Goal: Transaction & Acquisition: Purchase product/service

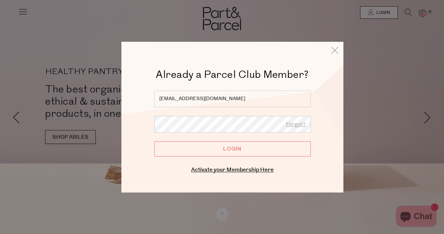
type input "ibarisic@live.com.au"
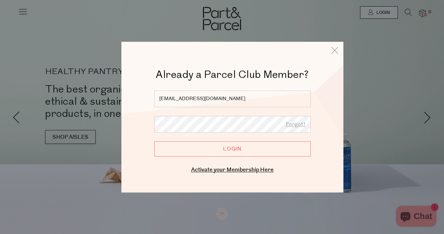
click at [154, 141] on input "Login" at bounding box center [232, 148] width 156 height 15
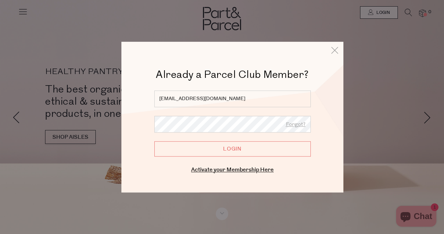
click at [223, 147] on input "Login" at bounding box center [232, 148] width 156 height 15
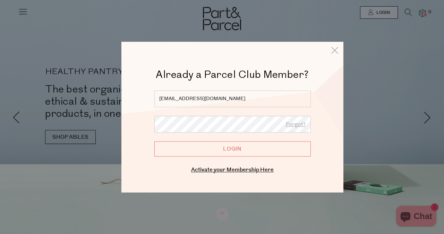
click at [242, 147] on input "Login" at bounding box center [232, 148] width 156 height 15
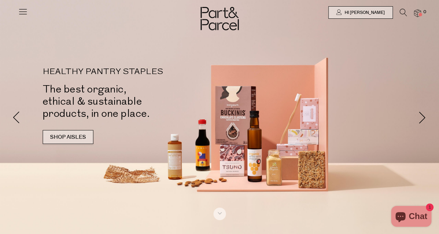
click at [77, 139] on link "SHOP AISLES" at bounding box center [68, 137] width 51 height 14
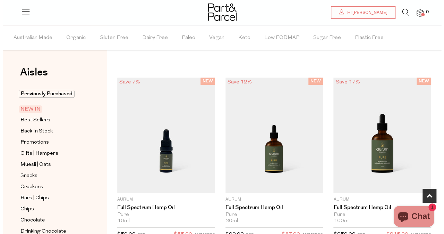
scroll to position [353, 0]
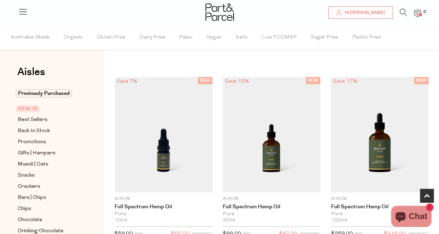
click at [399, 10] on li at bounding box center [400, 14] width 14 height 11
click at [402, 12] on icon at bounding box center [403, 13] width 7 height 8
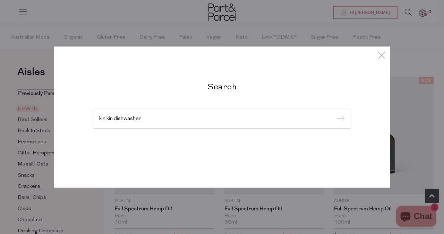
type input "kin kin dishwasher"
click at [335, 113] on input "submit" at bounding box center [340, 118] width 10 height 10
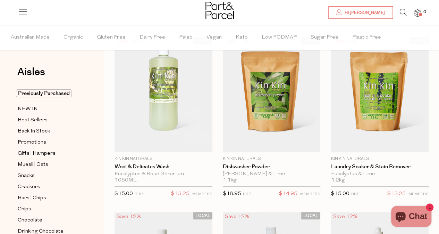
scroll to position [41, 0]
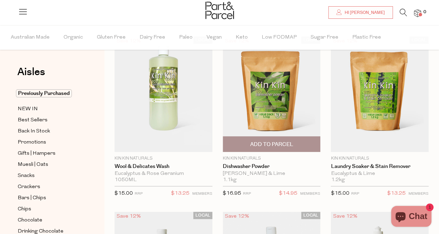
click at [274, 145] on span "Add To Parcel" at bounding box center [271, 144] width 43 height 7
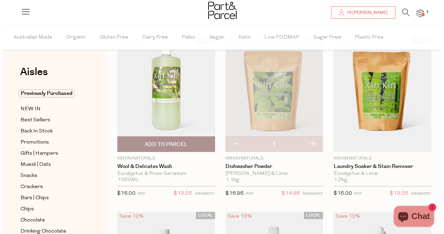
scroll to position [0, 0]
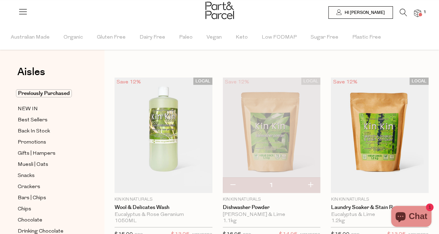
click at [400, 11] on icon at bounding box center [403, 13] width 7 height 8
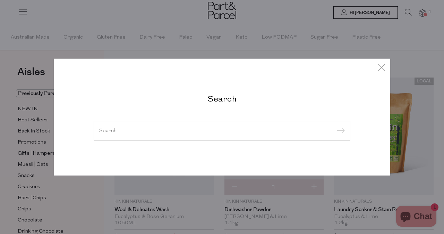
click at [146, 132] on input "search" at bounding box center [222, 130] width 246 height 5
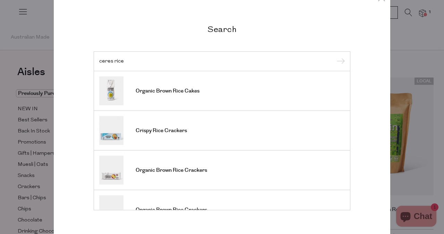
type input "ceres rice"
click at [146, 132] on span "Crispy Rice Crackers" at bounding box center [161, 130] width 51 height 7
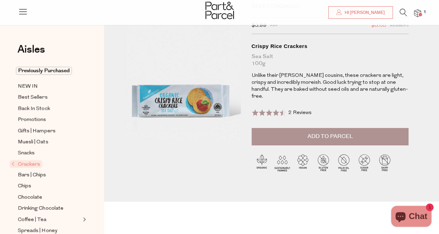
scroll to position [44, 0]
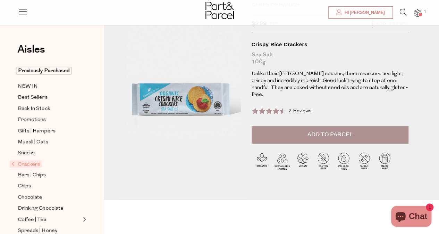
click at [333, 130] on span "Add to Parcel" at bounding box center [329, 134] width 45 height 8
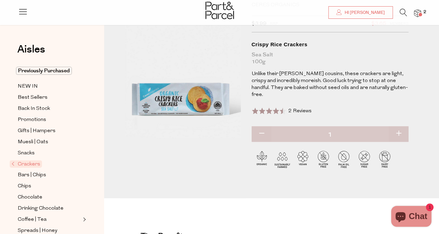
click at [398, 126] on button "button" at bounding box center [399, 133] width 20 height 15
type input "2"
click at [398, 126] on button "button" at bounding box center [399, 133] width 20 height 15
type input "3"
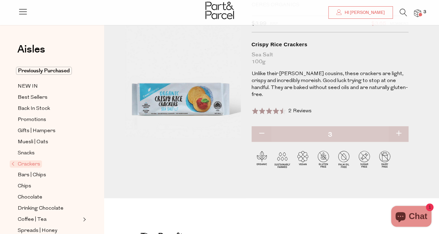
type input "3"
click at [398, 126] on button "button" at bounding box center [399, 133] width 20 height 15
type input "4"
click at [398, 126] on button "button" at bounding box center [399, 133] width 20 height 15
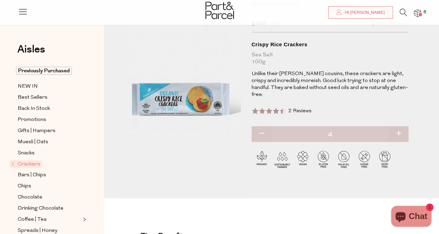
type input "5"
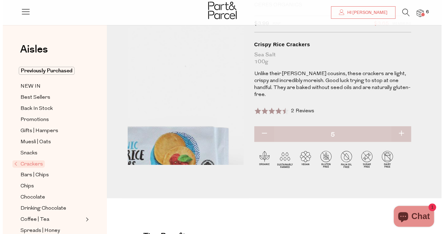
scroll to position [0, 0]
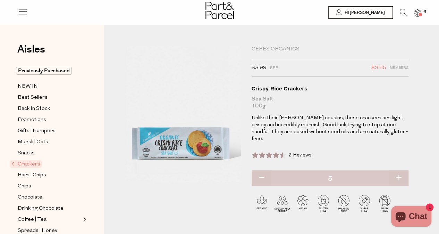
click at [404, 9] on icon at bounding box center [403, 13] width 7 height 8
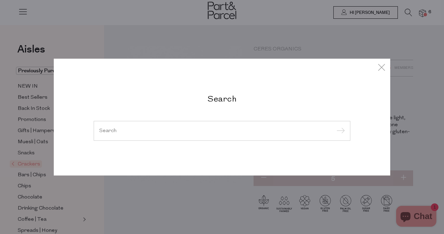
click at [189, 132] on input "search" at bounding box center [222, 130] width 246 height 5
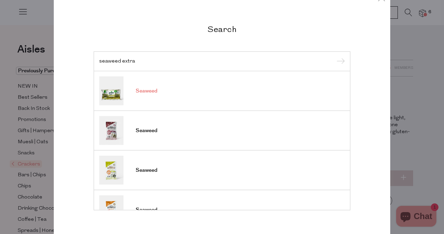
type input "seaweed extra"
click at [151, 92] on span "Seaweed" at bounding box center [147, 90] width 22 height 7
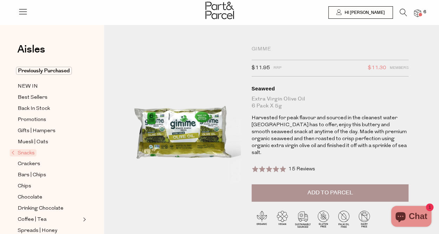
click at [336, 188] on span "Add to Parcel" at bounding box center [329, 192] width 45 height 8
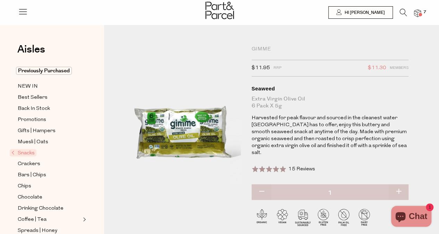
click at [402, 184] on button "button" at bounding box center [399, 191] width 20 height 15
type input "2"
click at [403, 13] on icon at bounding box center [403, 13] width 7 height 8
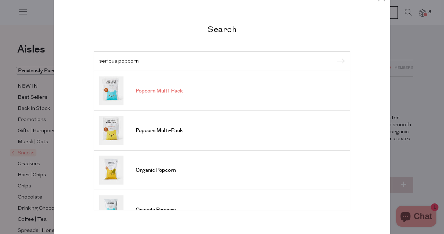
type input "serious popcorn"
click at [166, 91] on span "Popcorn Multi-Pack" at bounding box center [159, 90] width 47 height 7
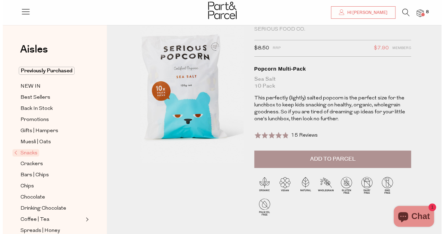
scroll to position [20, 0]
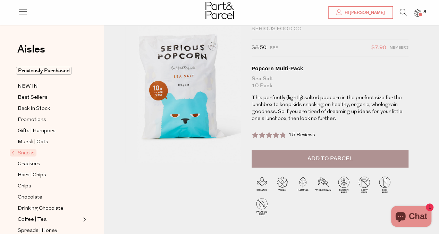
click at [319, 159] on span "Add to Parcel" at bounding box center [329, 158] width 45 height 8
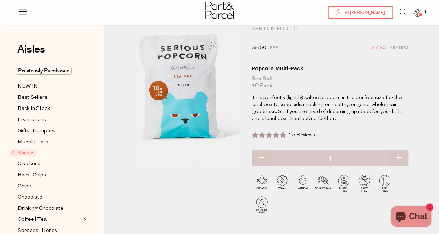
click at [420, 13] on span at bounding box center [419, 14] width 3 height 3
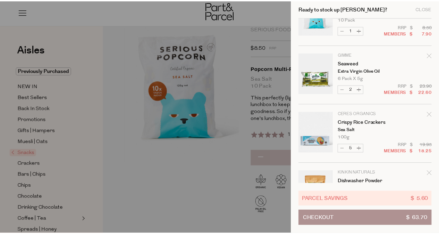
scroll to position [69, 0]
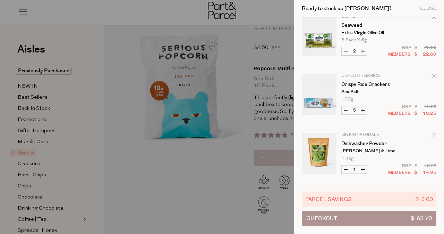
click at [155, 9] on div at bounding box center [222, 117] width 444 height 234
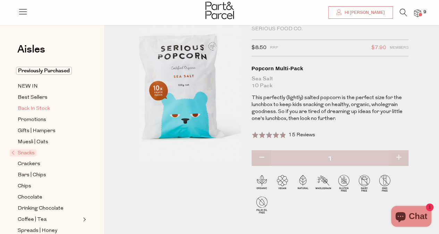
click at [40, 105] on span "Back In Stock" at bounding box center [34, 108] width 32 height 8
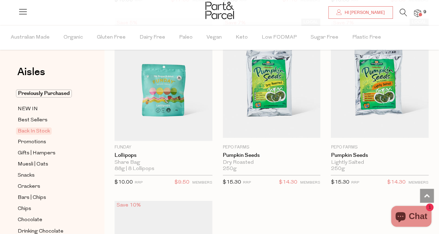
scroll to position [429, 0]
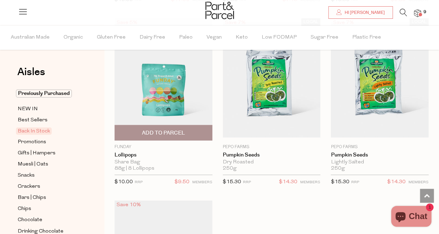
click at [162, 129] on span "Add To Parcel" at bounding box center [163, 132] width 43 height 7
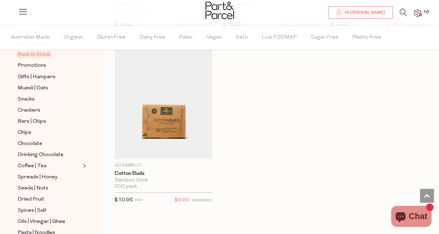
scroll to position [587, 0]
click at [29, 130] on span "Chips" at bounding box center [25, 132] width 14 height 8
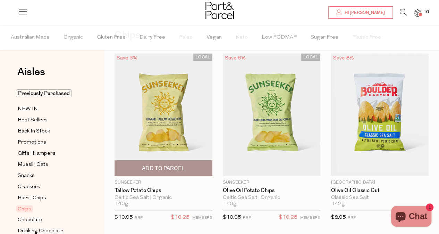
scroll to position [37, 0]
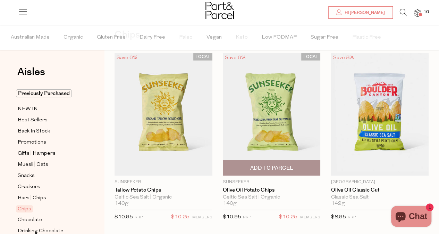
click at [271, 165] on span "Add To Parcel" at bounding box center [271, 167] width 43 height 7
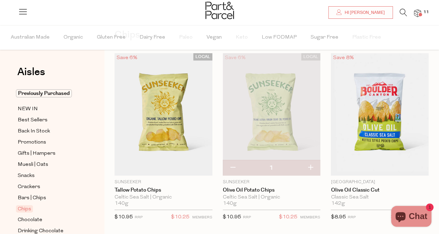
click at [313, 166] on button "button" at bounding box center [310, 167] width 20 height 15
type input "2"
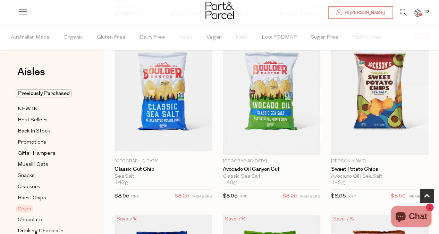
scroll to position [244, 0]
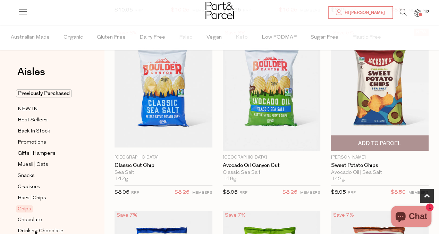
click at [381, 73] on img at bounding box center [380, 89] width 98 height 122
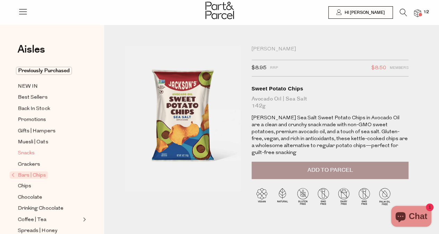
click at [26, 149] on span "Snacks" at bounding box center [26, 153] width 17 height 8
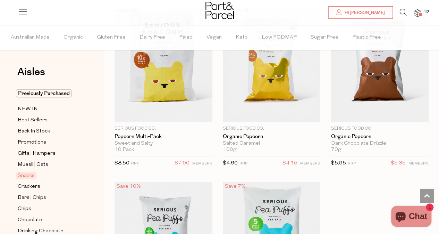
scroll to position [2716, 0]
click at [31, 109] on span "NEW IN" at bounding box center [28, 109] width 20 height 8
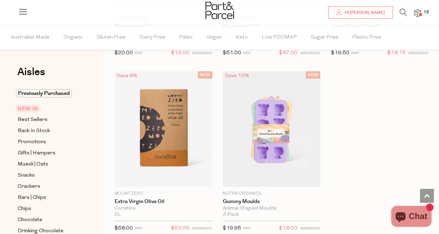
scroll to position [1089, 0]
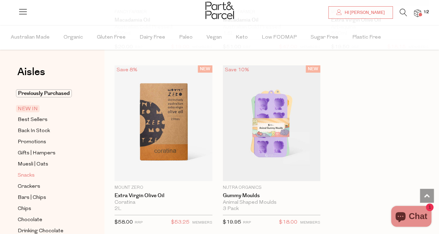
click at [31, 175] on span "Snacks" at bounding box center [26, 175] width 17 height 8
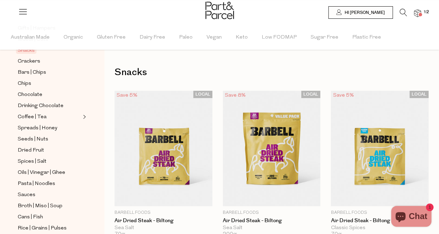
scroll to position [125, 0]
click at [30, 190] on span "Sauces" at bounding box center [27, 194] width 18 height 8
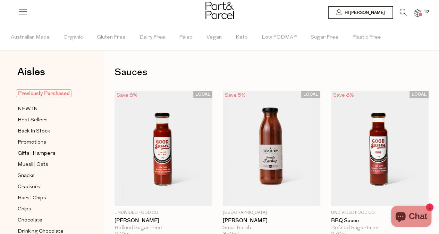
click at [53, 95] on span "Previously Purchased" at bounding box center [44, 93] width 56 height 8
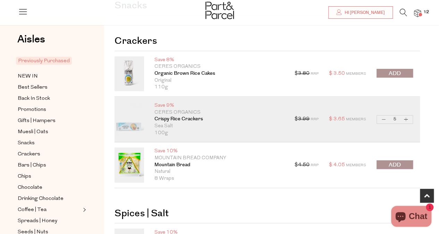
scroll to position [187, 0]
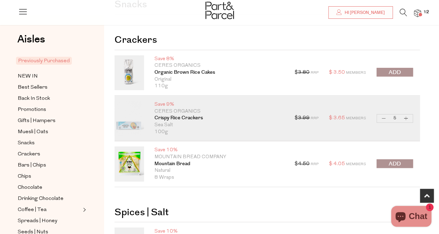
click at [391, 162] on span "submit" at bounding box center [395, 164] width 12 height 8
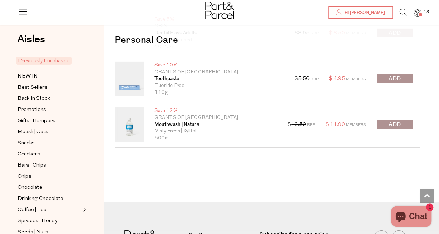
scroll to position [1231, 0]
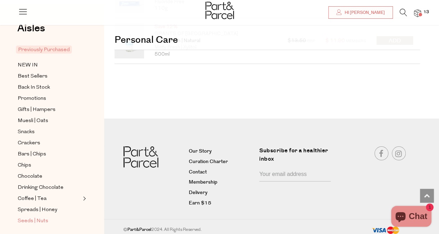
click at [42, 217] on span "Seeds | Nuts" at bounding box center [33, 221] width 31 height 8
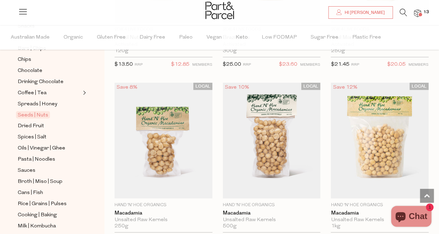
scroll to position [883, 0]
click at [50, 211] on span "Cooking | Baking" at bounding box center [37, 215] width 39 height 8
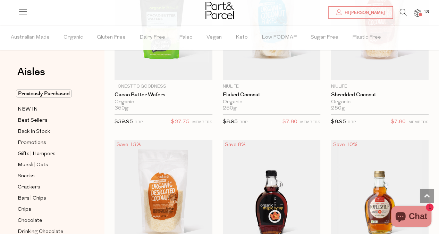
scroll to position [1983, 0]
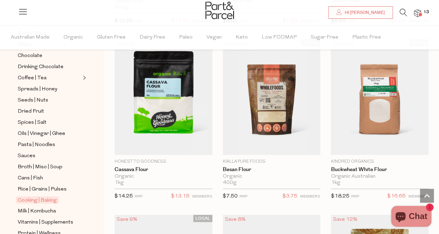
scroll to position [169, 0]
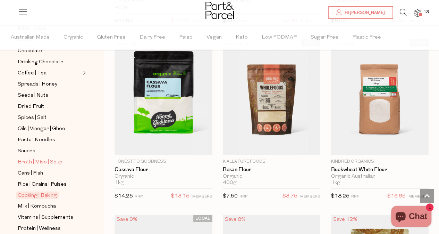
click at [49, 158] on span "Broth | Miso | Soup" at bounding box center [40, 162] width 45 height 8
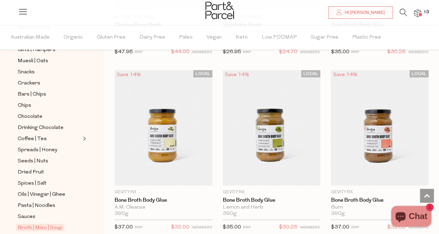
scroll to position [100, 0]
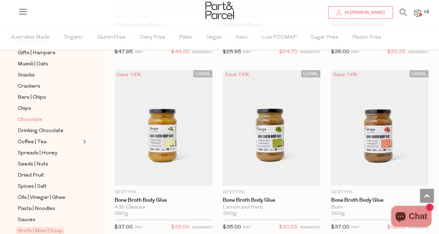
click at [37, 118] on span "Chocolate" at bounding box center [30, 120] width 25 height 8
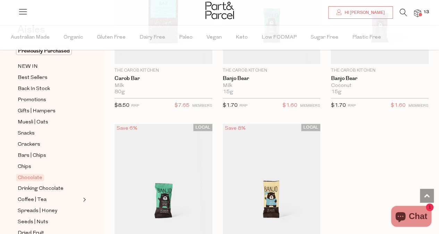
scroll to position [44, 0]
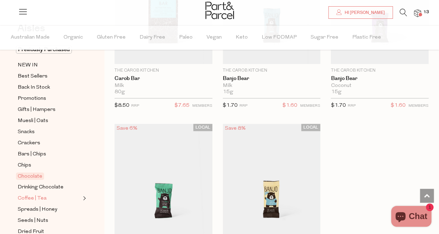
click at [69, 194] on link "Coffee | Tea" at bounding box center [49, 198] width 63 height 9
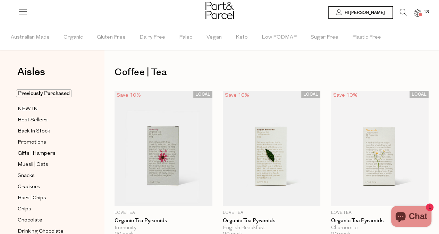
click at [405, 11] on icon at bounding box center [403, 13] width 7 height 8
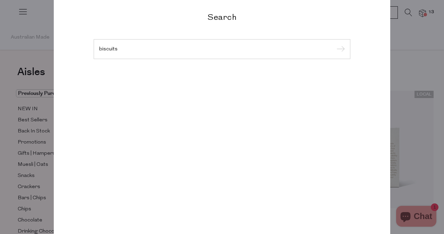
type input "biscuits"
click at [335, 44] on input "submit" at bounding box center [340, 49] width 10 height 10
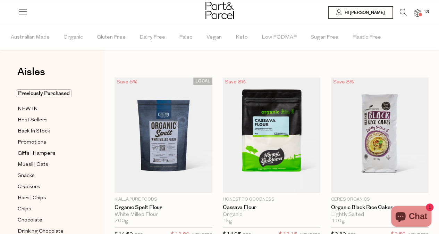
type input "5"
type input "2"
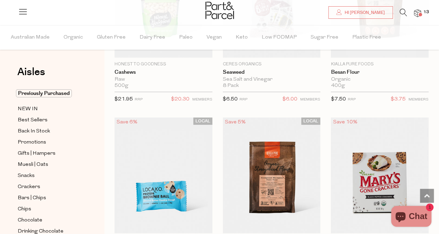
scroll to position [2410, 0]
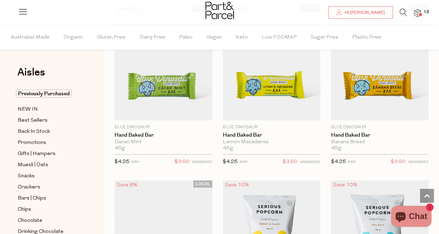
scroll to position [3223, 0]
click at [420, 13] on span at bounding box center [419, 14] width 3 height 3
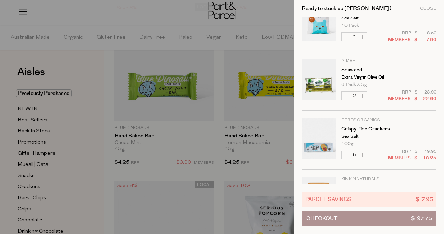
scroll to position [246, 0]
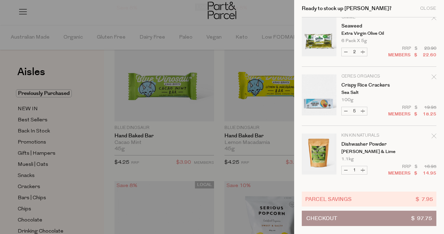
click at [370, 216] on button "Checkout $ 97.75" at bounding box center [369, 217] width 135 height 15
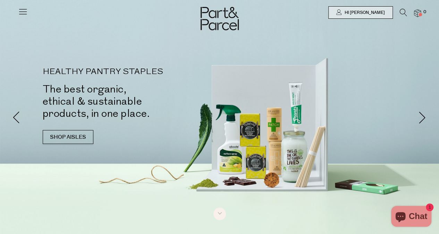
click at [419, 13] on span at bounding box center [419, 14] width 3 height 3
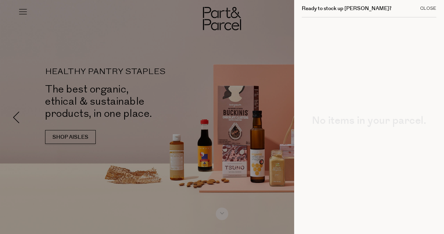
click at [427, 7] on div "Close" at bounding box center [428, 8] width 16 height 5
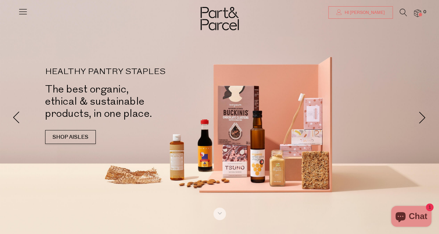
click at [373, 9] on link "Hi Ivana" at bounding box center [360, 12] width 65 height 12
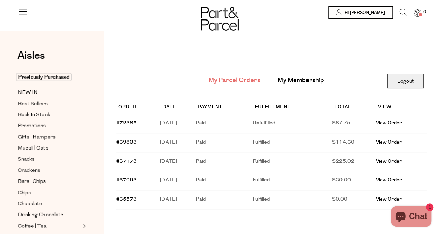
click at [408, 82] on link "Logout" at bounding box center [405, 81] width 36 height 15
